Goal: Ask a question: Seek information or help from site administrators or community

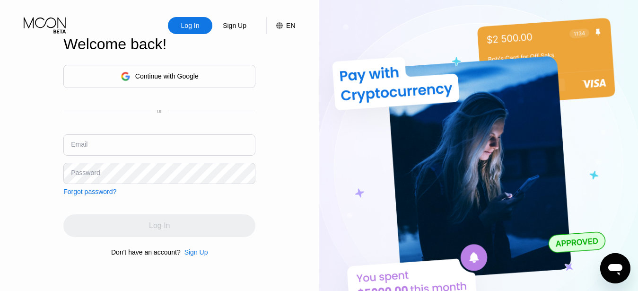
click at [129, 152] on input "text" at bounding box center [159, 144] width 192 height 21
paste input "[EMAIL_ADDRESS][DOMAIN_NAME]"
type input "[EMAIL_ADDRESS][DOMAIN_NAME]"
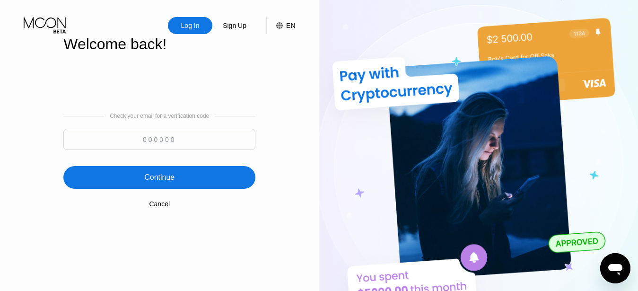
click at [177, 143] on input at bounding box center [159, 139] width 192 height 21
paste input "364519"
type input "364519"
click at [211, 183] on div "Continue" at bounding box center [159, 177] width 192 height 23
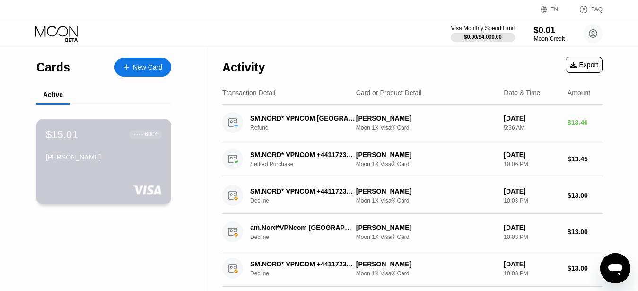
click at [146, 180] on div "$15.01 ● ● ● ● 6004 [PERSON_NAME]" at bounding box center [103, 162] width 135 height 86
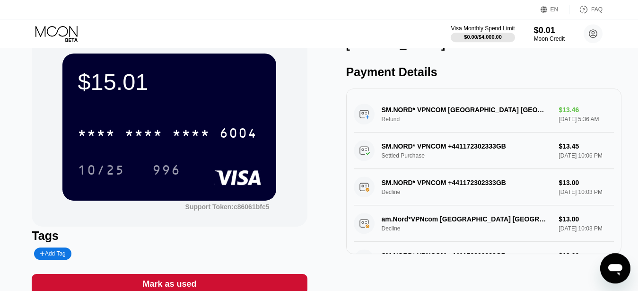
scroll to position [4, 0]
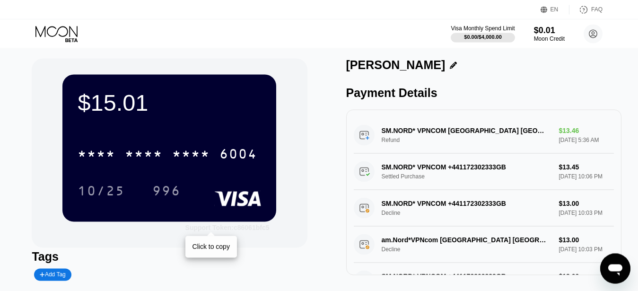
click at [257, 231] on div "Support Token: c86061bfc5" at bounding box center [227, 228] width 84 height 8
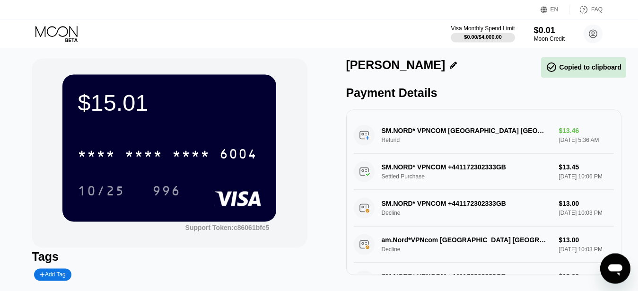
click at [609, 270] on icon "Open messaging window" at bounding box center [615, 269] width 14 height 11
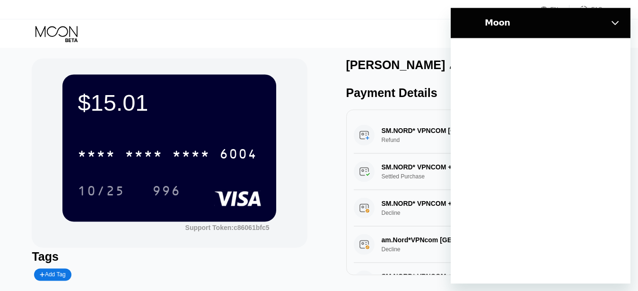
scroll to position [0, 0]
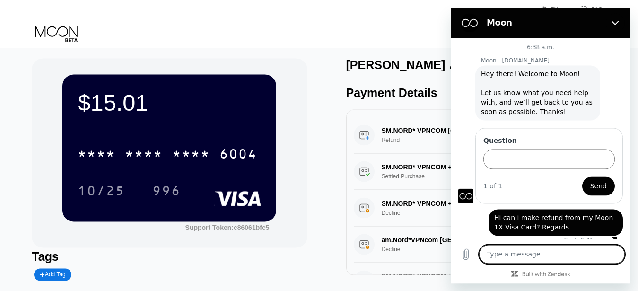
type textarea "c86061bfc5"
type textarea "x"
click at [487, 255] on textarea "c86061bfc5" at bounding box center [552, 253] width 146 height 19
type textarea "Sc86061bfc5"
type textarea "x"
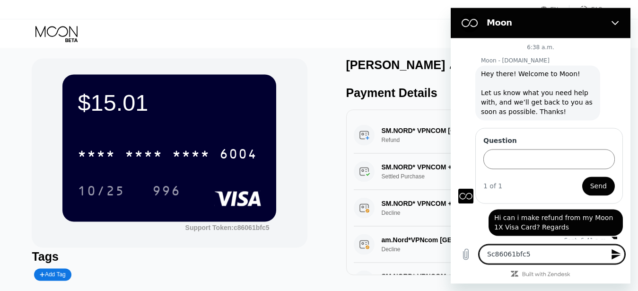
type textarea "Suc86061bfc5"
type textarea "x"
type textarea "Supc86061bfc5"
type textarea "x"
type textarea "Suppc86061bfc5"
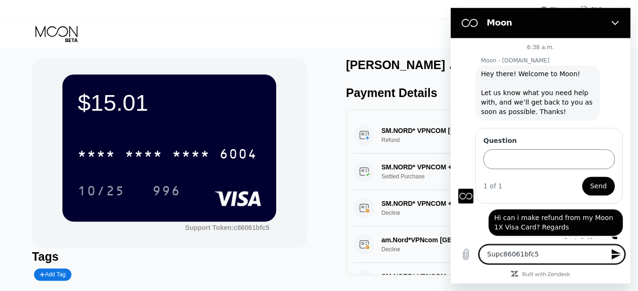
type textarea "x"
type textarea "Suppoc86061bfc5"
type textarea "x"
type textarea "Supporc86061bfc5"
type textarea "x"
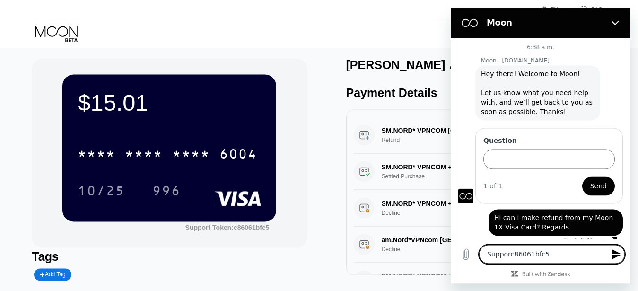
type textarea "Supportc86061bfc5"
type textarea "x"
type textarea "Support c86061bfc5"
type textarea "x"
type textarea "Support Tc86061bfc5"
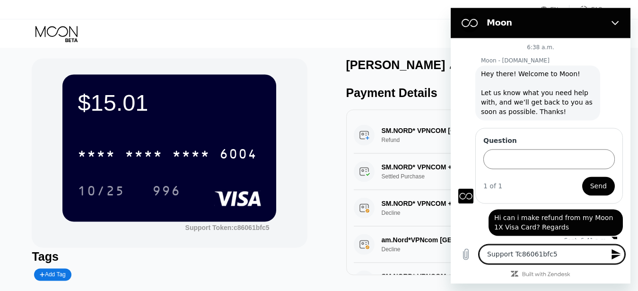
type textarea "x"
type textarea "Support Toc86061bfc5"
type textarea "x"
type textarea "Support Tokc86061bfc5"
type textarea "x"
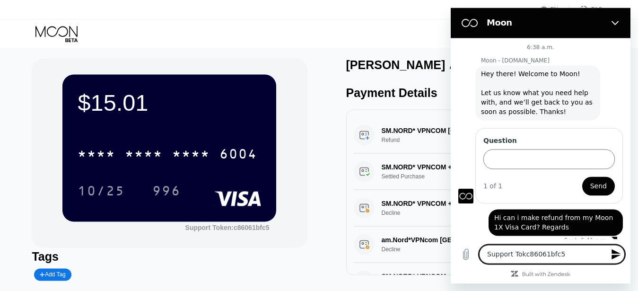
type textarea "Support Tokec86061bfc5"
type textarea "x"
type textarea "Support Tokenc86061bfc5"
type textarea "x"
type textarea "Support Token c86061bfc5"
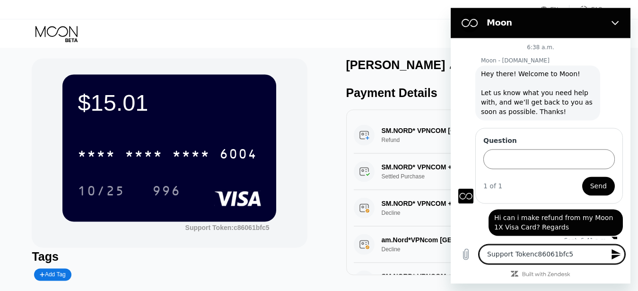
type textarea "x"
type textarea "Support Token c86061bfc5"
click at [618, 254] on icon "Send message" at bounding box center [615, 253] width 11 height 11
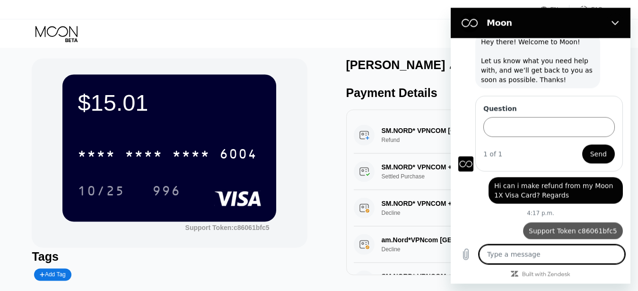
scroll to position [34, 0]
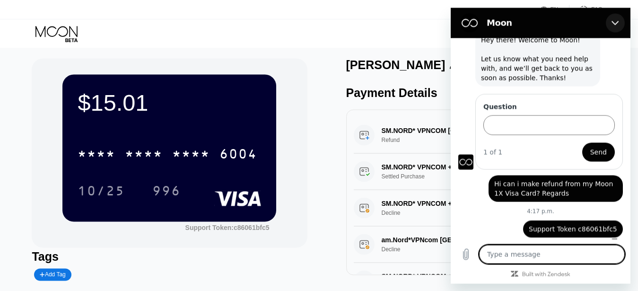
click at [615, 20] on icon "Close" at bounding box center [615, 23] width 8 height 8
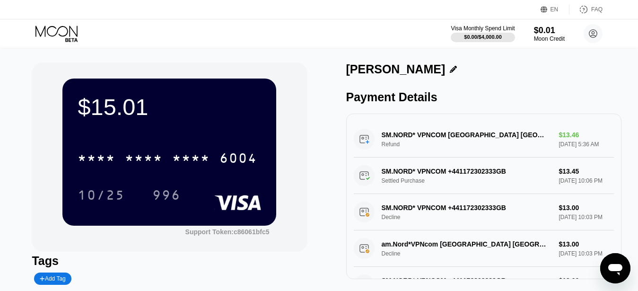
scroll to position [0, 0]
drag, startPoint x: 634, startPoint y: 53, endPoint x: 641, endPoint y: 103, distance: 49.6
click at [637, 103] on html "EN Language English Save FAQ Visa Monthly Spend Limit $0.00 / $4,000.00 $0.01 M…" at bounding box center [319, 145] width 638 height 291
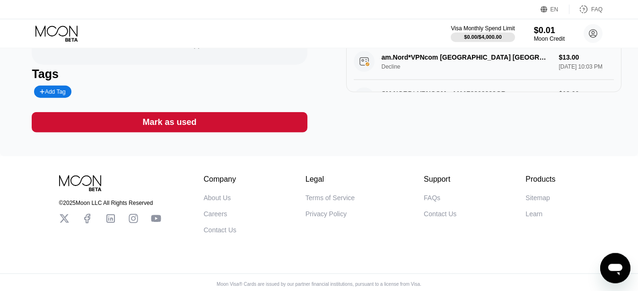
scroll to position [201, 0]
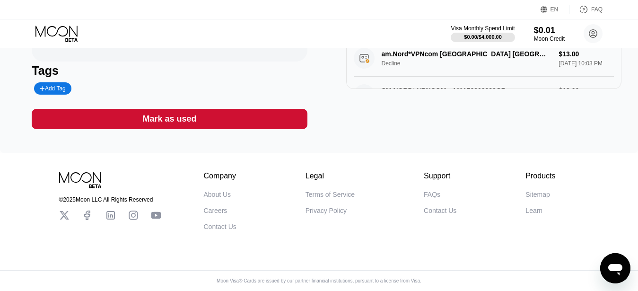
click at [434, 191] on div "FAQs" at bounding box center [432, 195] width 17 height 8
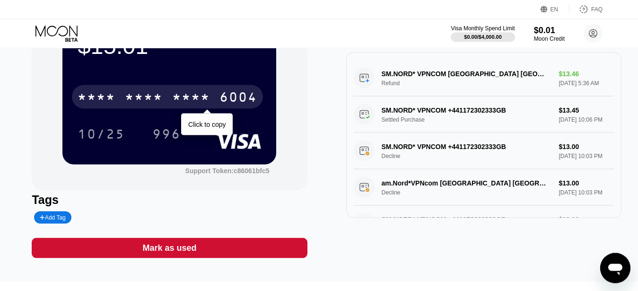
click at [195, 102] on div "* * * *" at bounding box center [191, 98] width 38 height 15
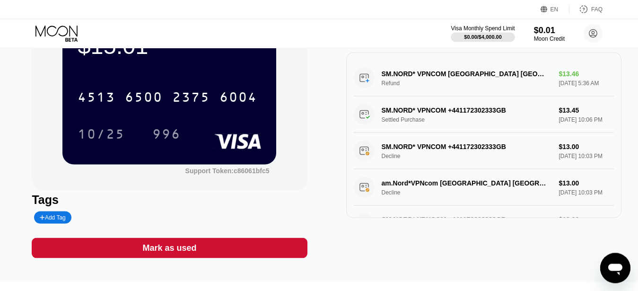
type textarea "x"
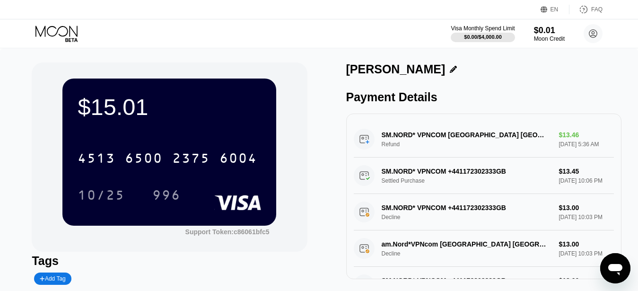
click at [450, 70] on icon at bounding box center [453, 69] width 7 height 7
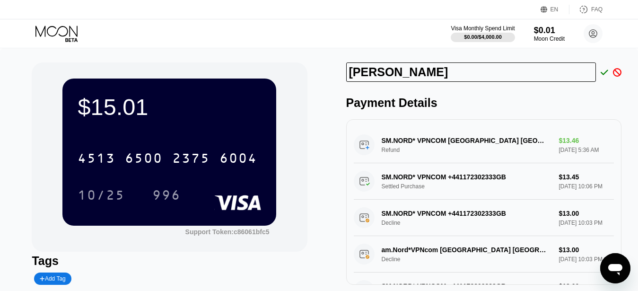
drag, startPoint x: 448, startPoint y: 71, endPoint x: 391, endPoint y: 74, distance: 57.8
click at [391, 74] on input "[PERSON_NAME]" at bounding box center [471, 71] width 250 height 19
type input "Roman"
click at [600, 74] on icon at bounding box center [604, 72] width 8 height 9
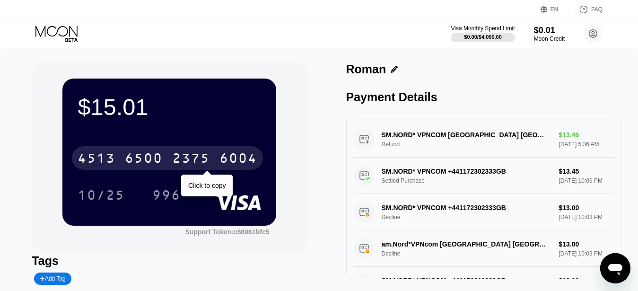
drag, startPoint x: 148, startPoint y: 160, endPoint x: 271, endPoint y: 283, distance: 174.5
click at [148, 161] on div "6500" at bounding box center [144, 159] width 38 height 15
click at [107, 159] on div "* * * *" at bounding box center [97, 159] width 38 height 15
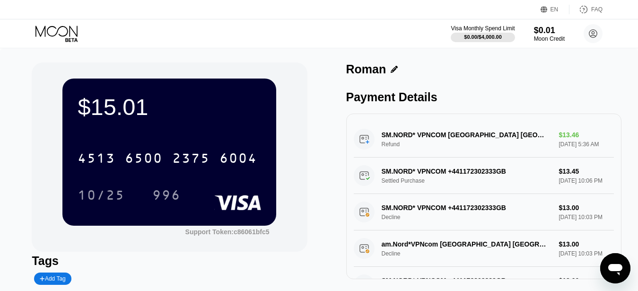
type textarea "x"
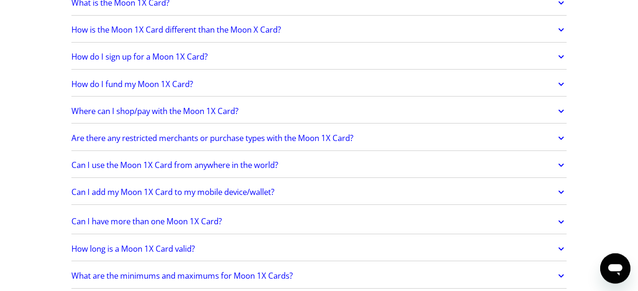
scroll to position [1213, 0]
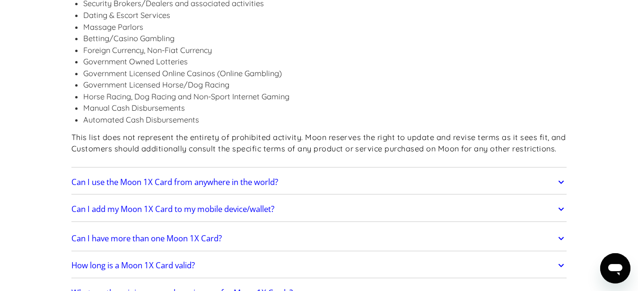
scroll to position [1411, 0]
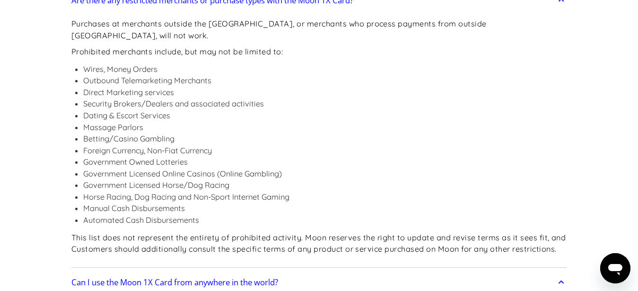
scroll to position [1224, 0]
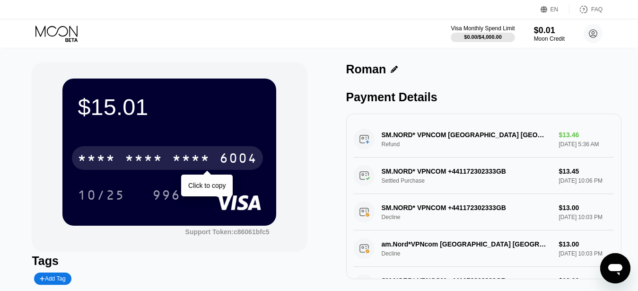
click at [217, 159] on div "* * * * * * * * * * * * 6004" at bounding box center [167, 158] width 191 height 24
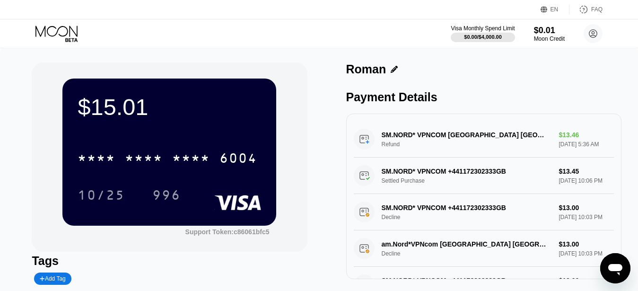
scroll to position [2, 0]
